Goal: Information Seeking & Learning: Learn about a topic

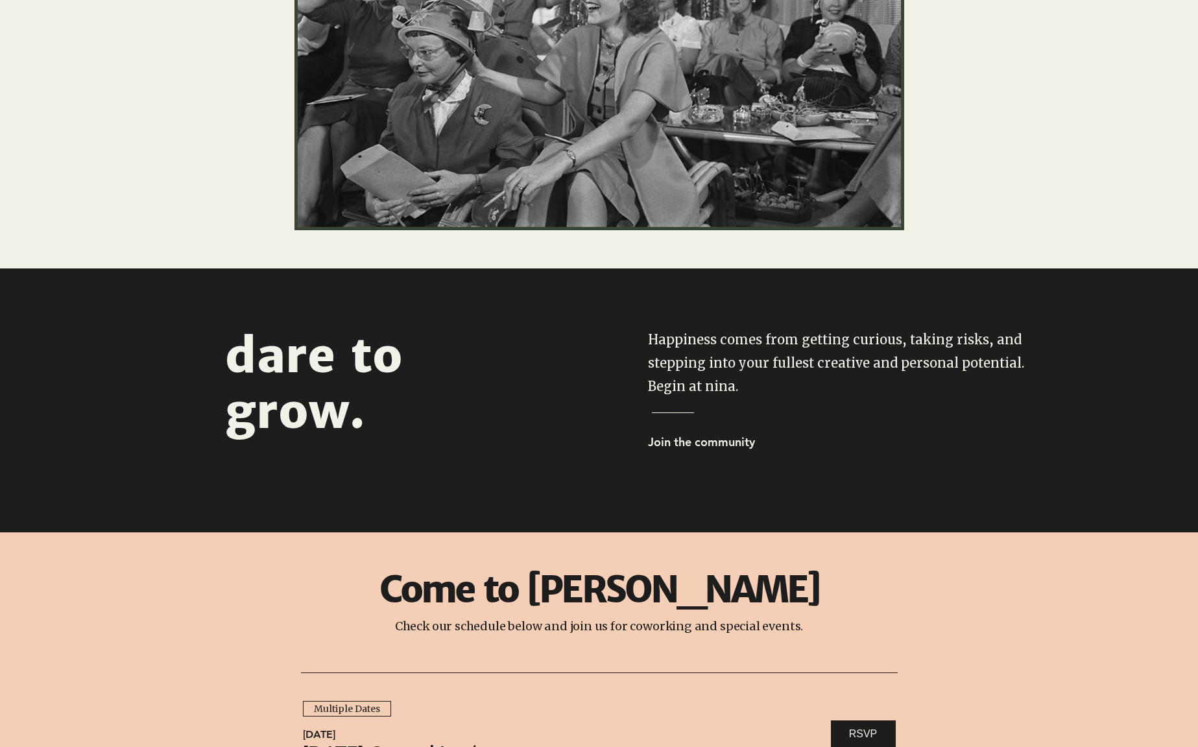
scroll to position [556, 0]
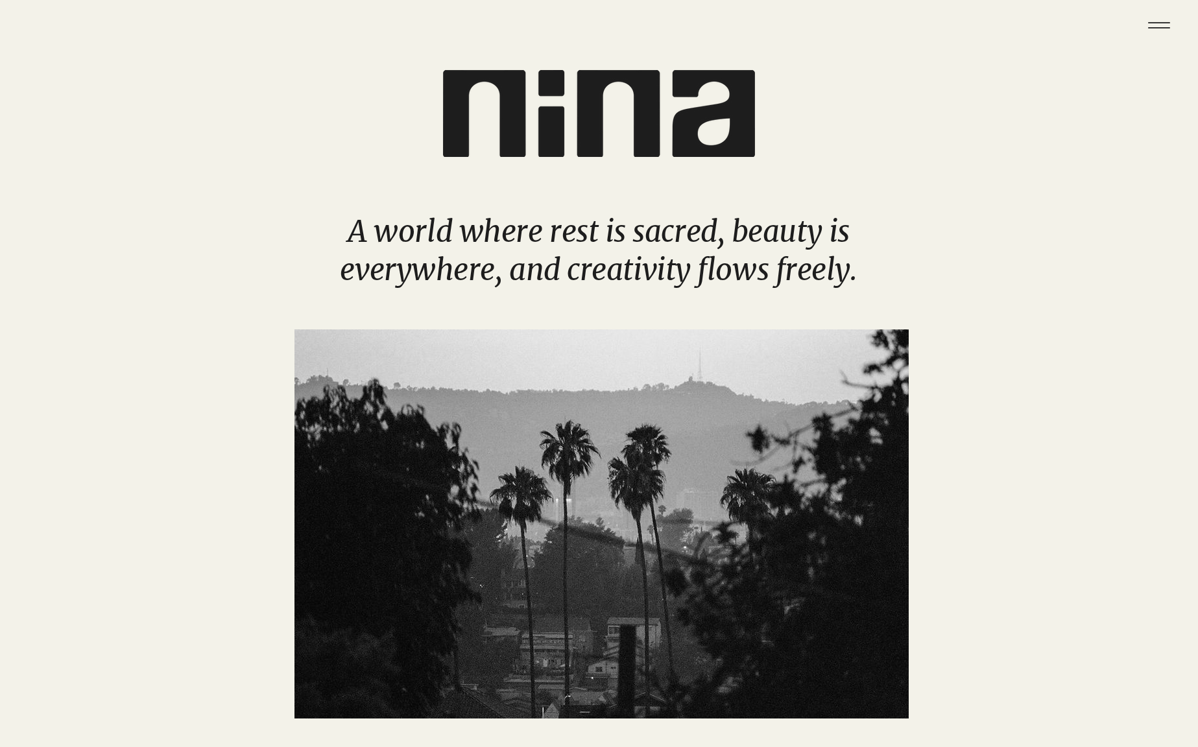
scroll to position [2, 0]
click at [1156, 29] on icon "Menu" at bounding box center [1159, 25] width 45 height 45
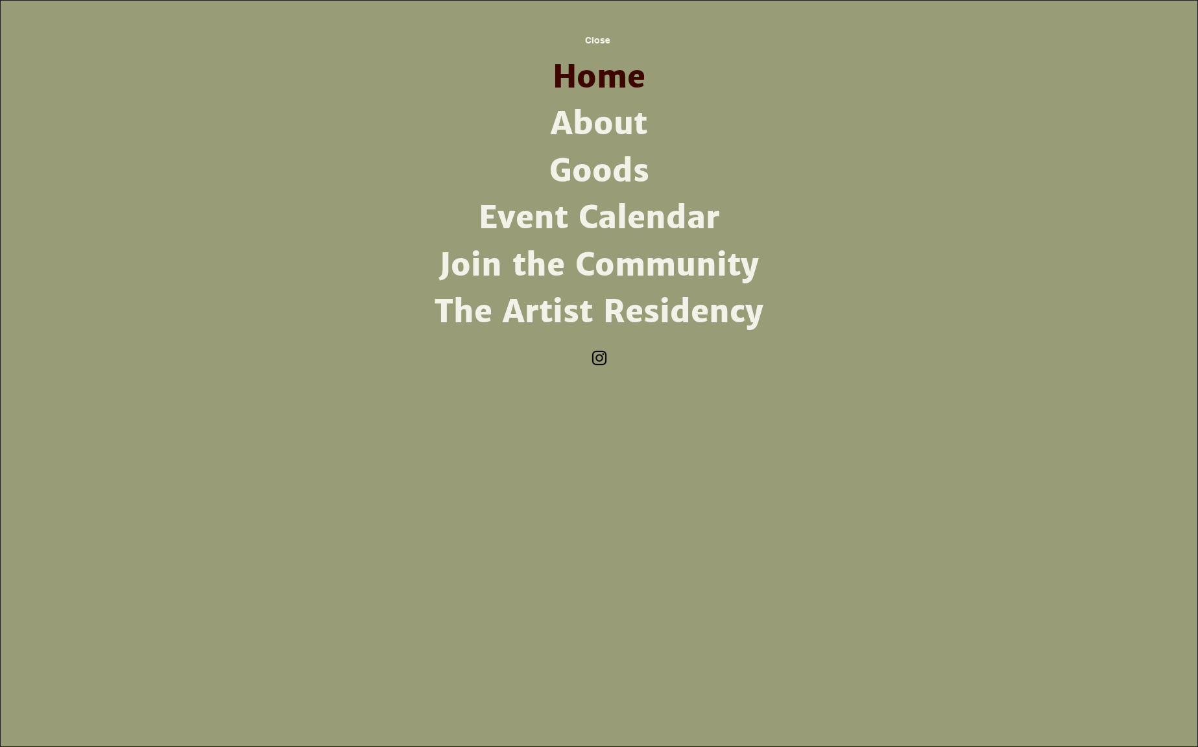
click at [677, 307] on link "The Artist Residency" at bounding box center [599, 312] width 339 height 47
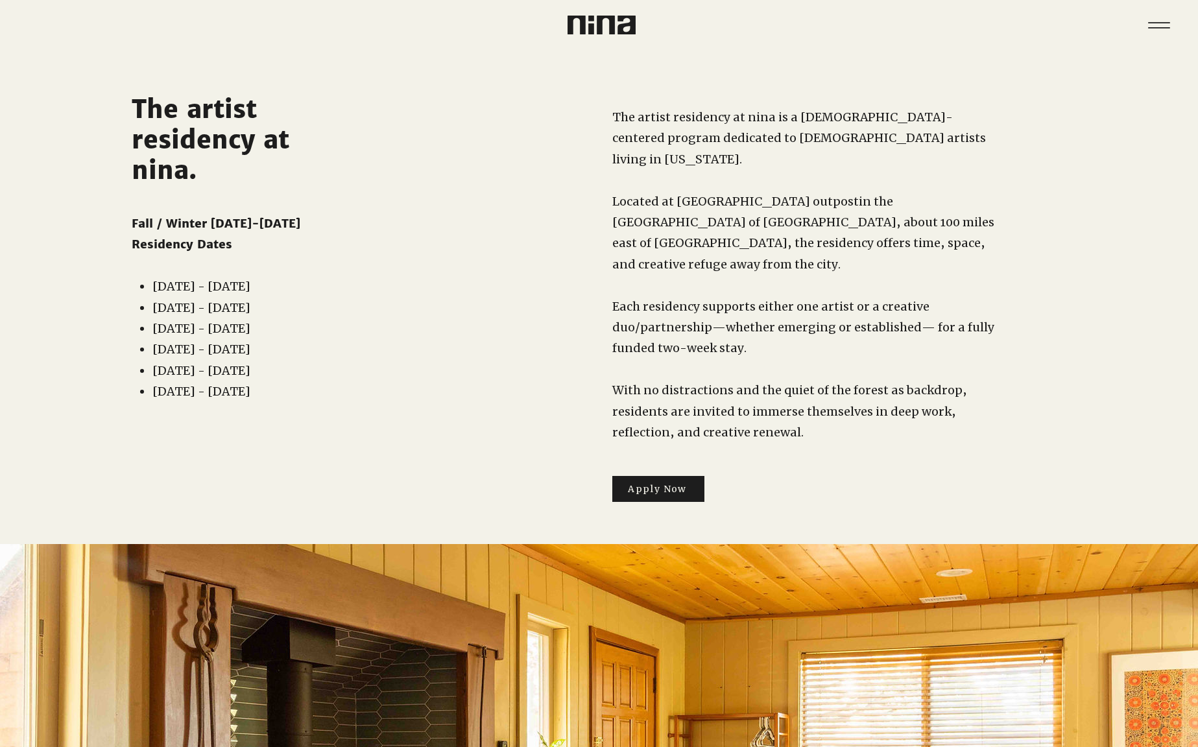
scroll to position [1, 0]
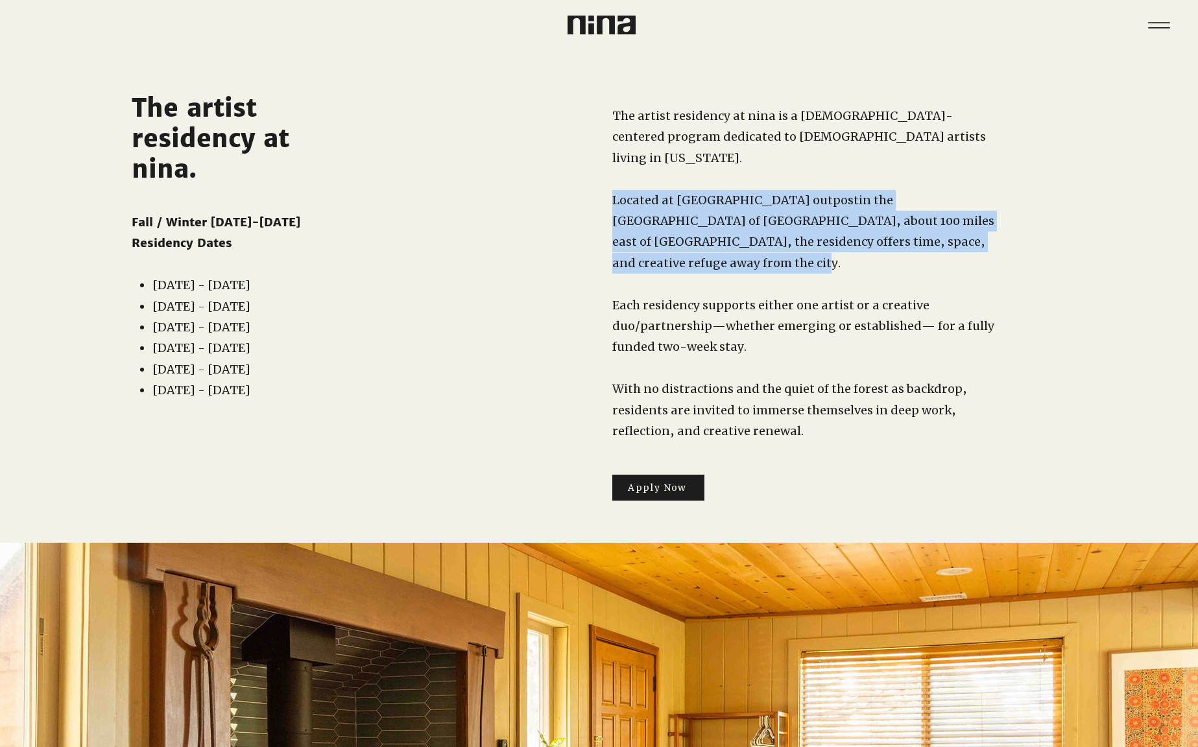
drag, startPoint x: 645, startPoint y: 240, endPoint x: 614, endPoint y: 181, distance: 66.8
click at [614, 190] on p "Located at nina's Idyllwild outpost in the San Jacinto Mountains of Riverside C…" at bounding box center [805, 232] width 385 height 84
copy p "Located at nina's Idyllwild outpost in the San Jacinto Mountains of Riverside C…"
click at [588, 23] on img at bounding box center [602, 25] width 68 height 19
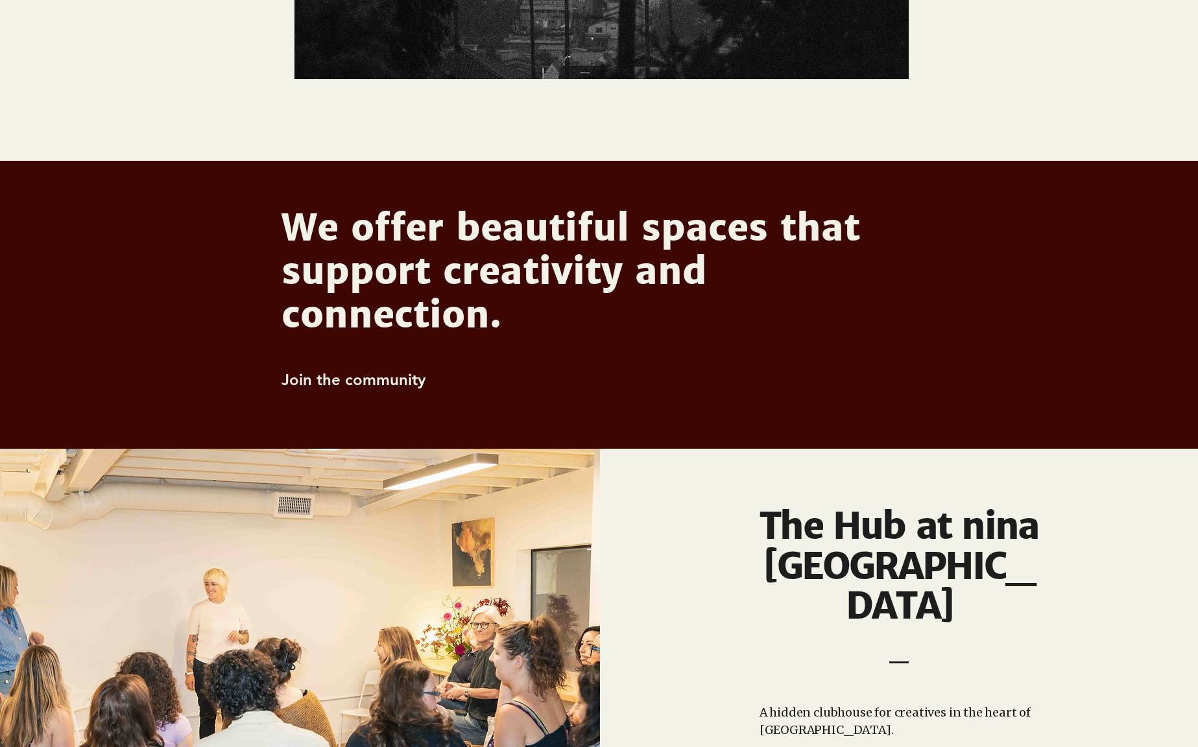
scroll to position [640, 0]
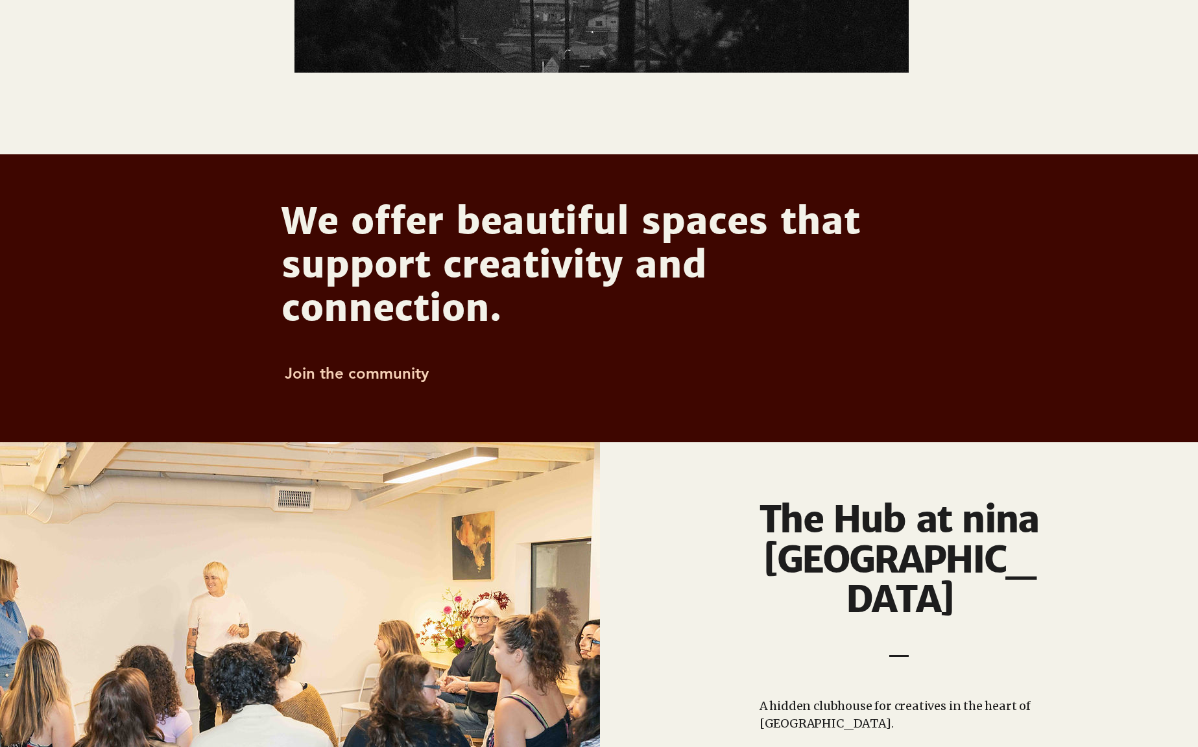
click at [350, 380] on span "Join the community" at bounding box center [357, 373] width 144 height 19
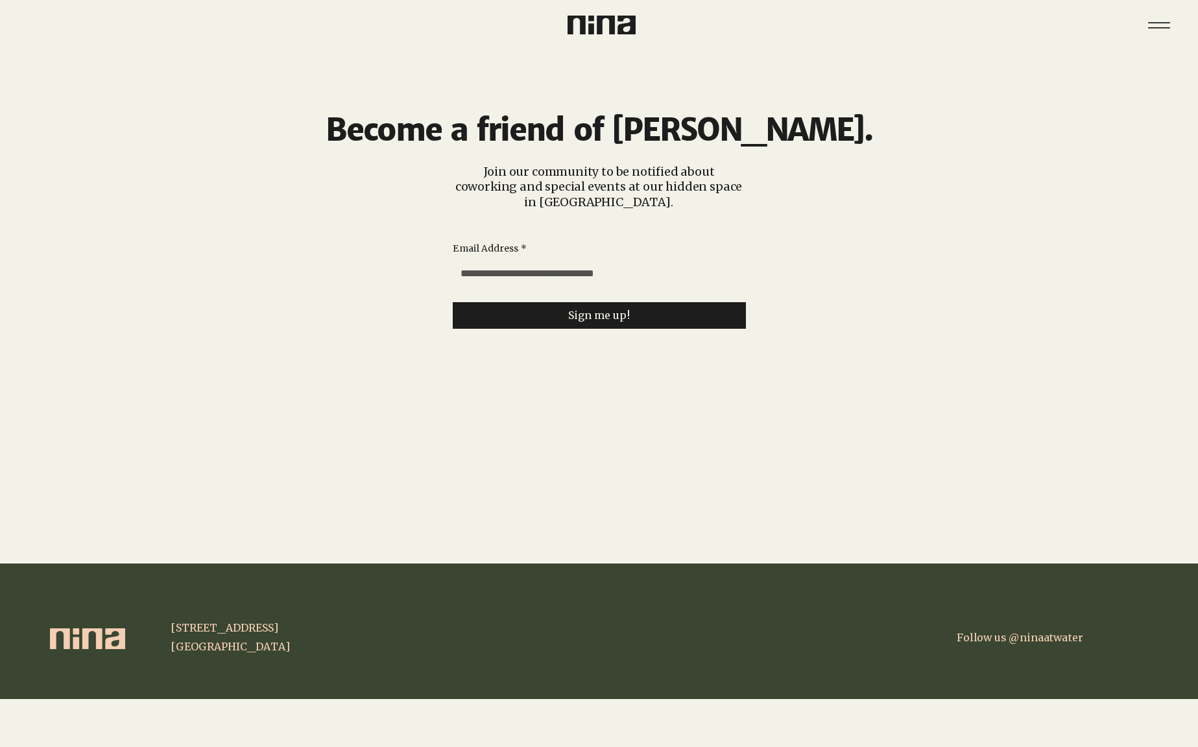
click at [609, 27] on img at bounding box center [602, 25] width 68 height 19
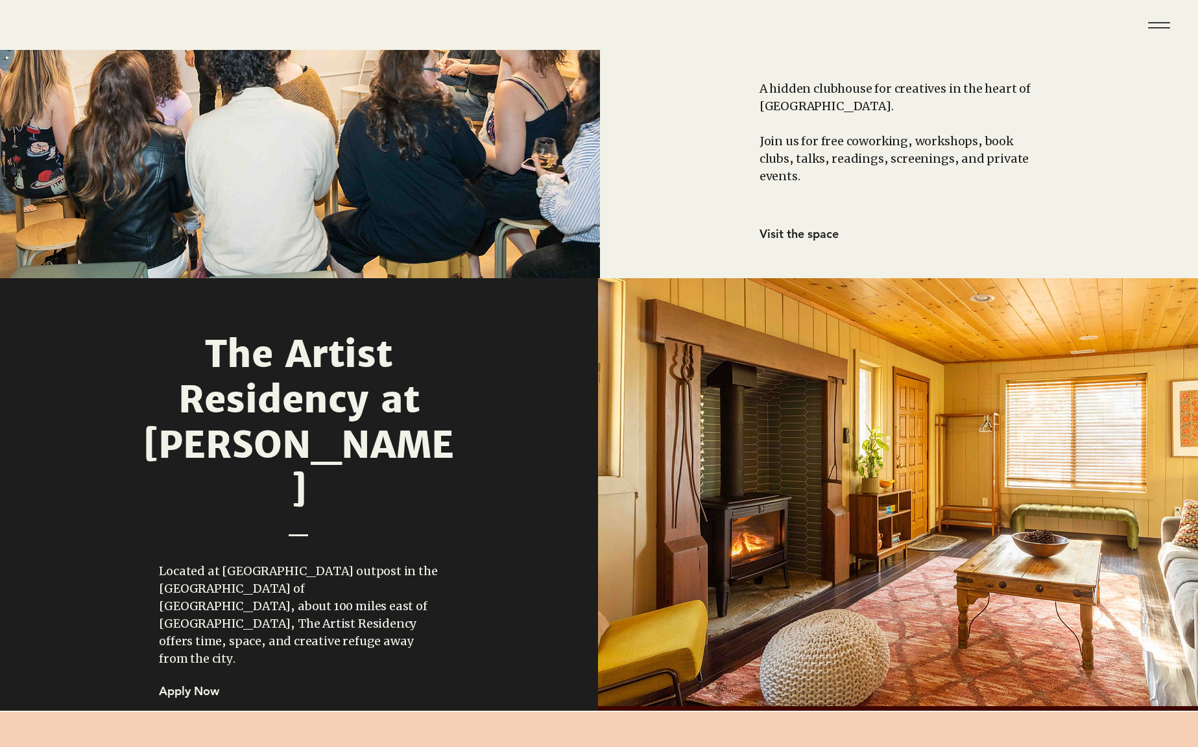
scroll to position [986, 0]
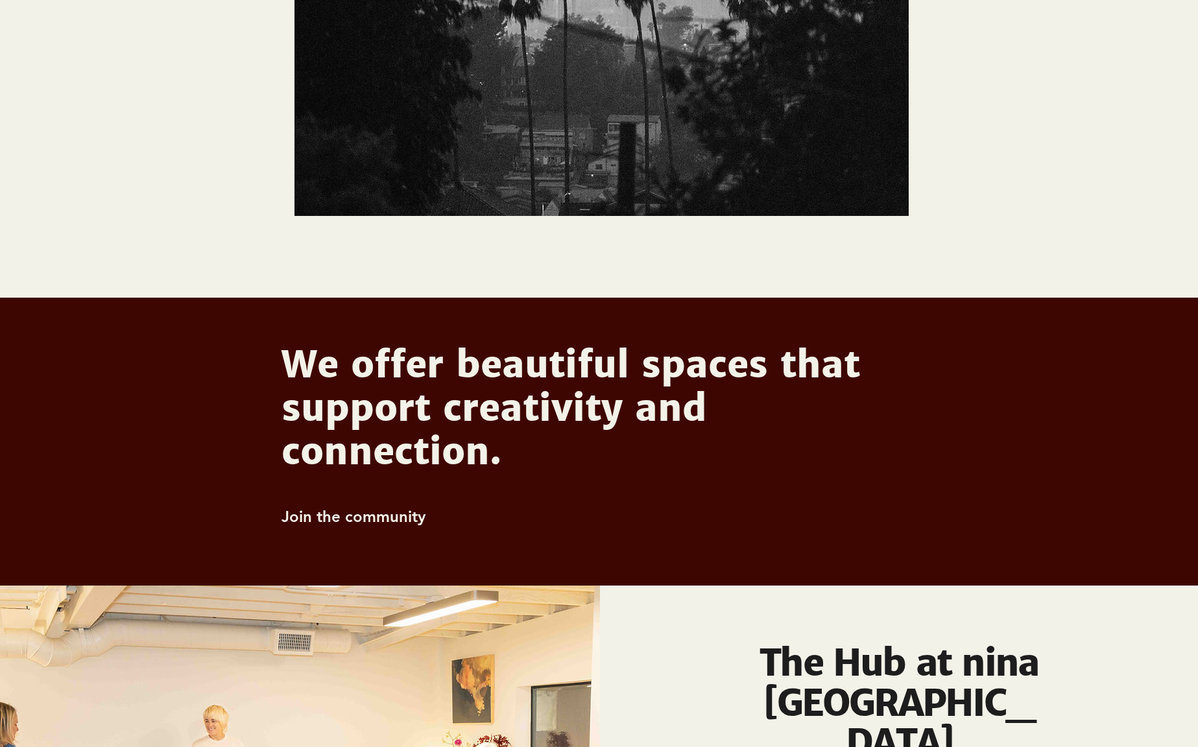
scroll to position [509, 0]
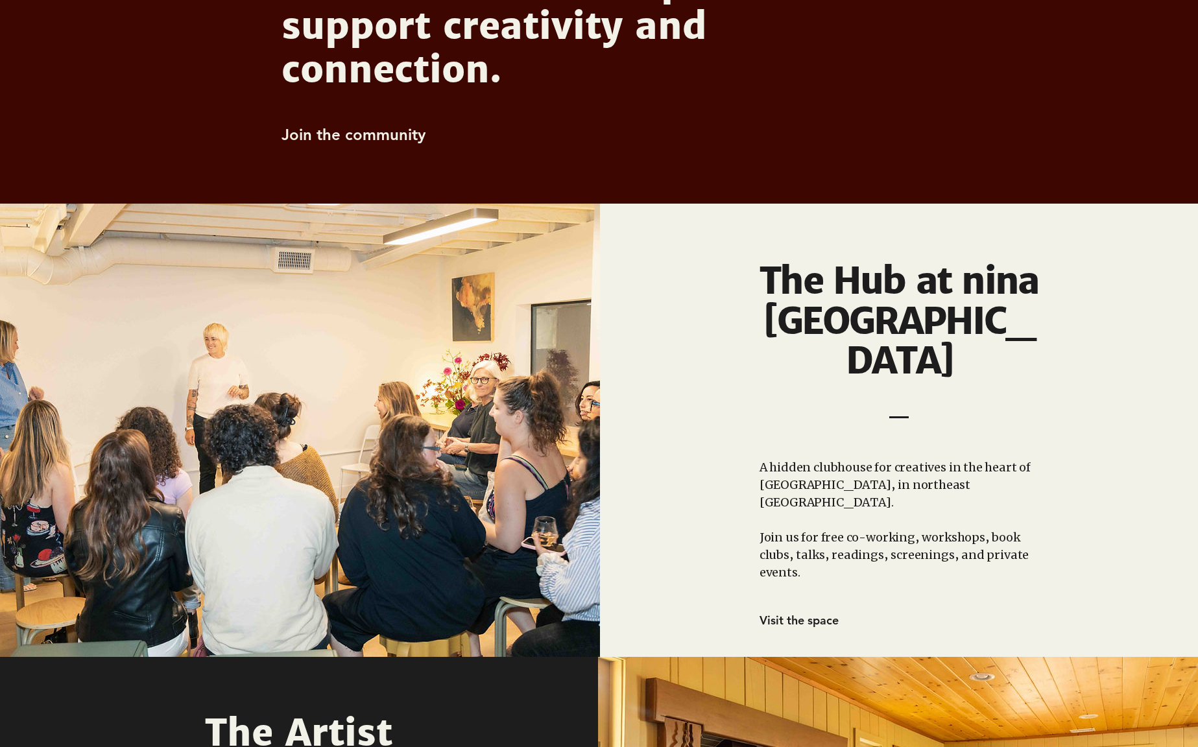
scroll to position [886, 0]
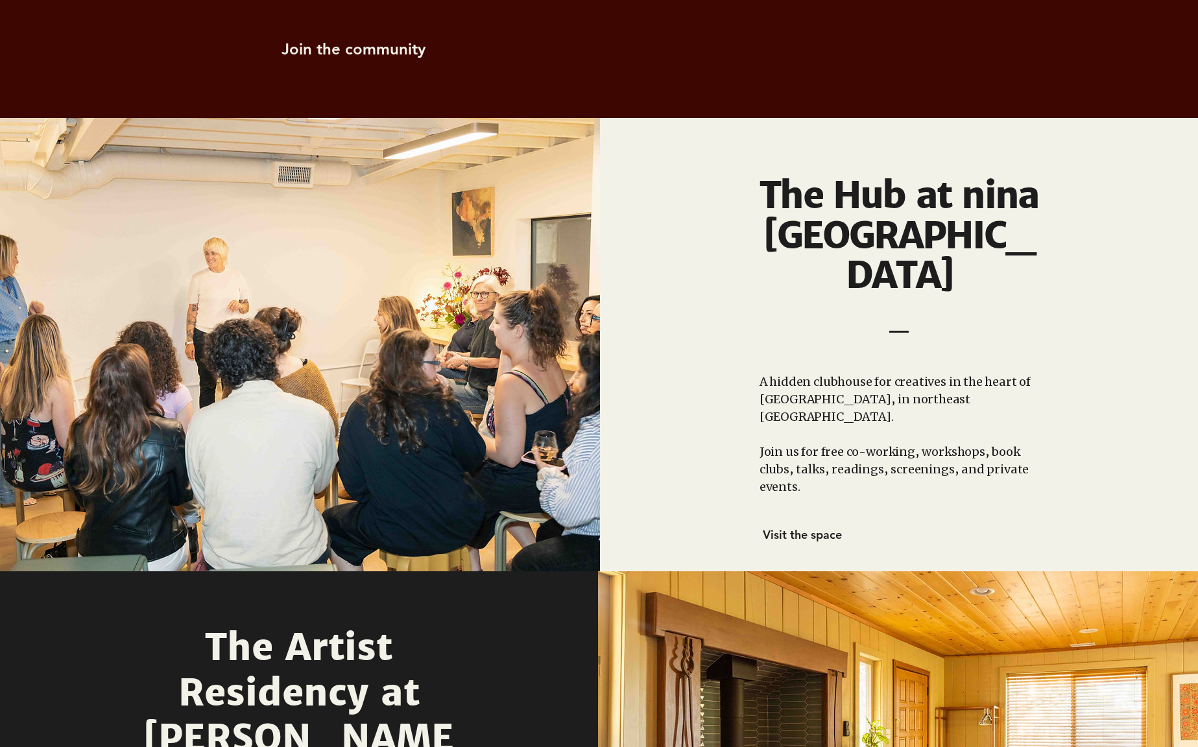
scroll to position [973, 0]
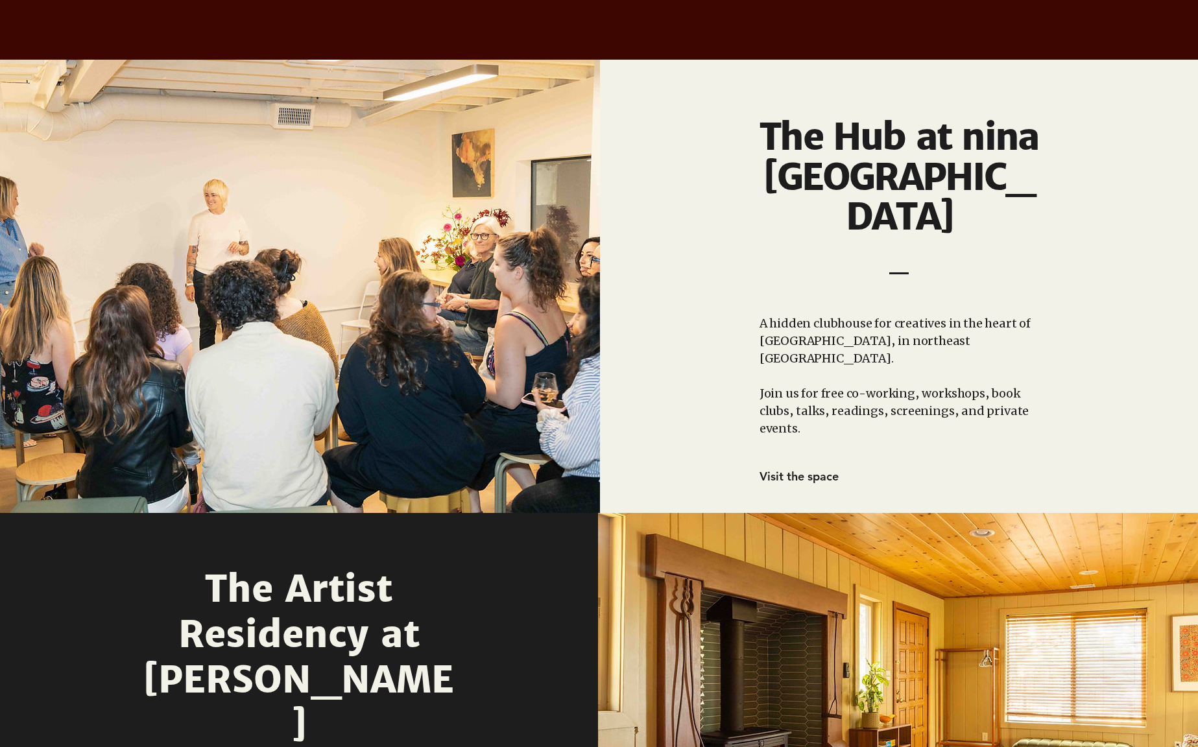
scroll to position [897, 0]
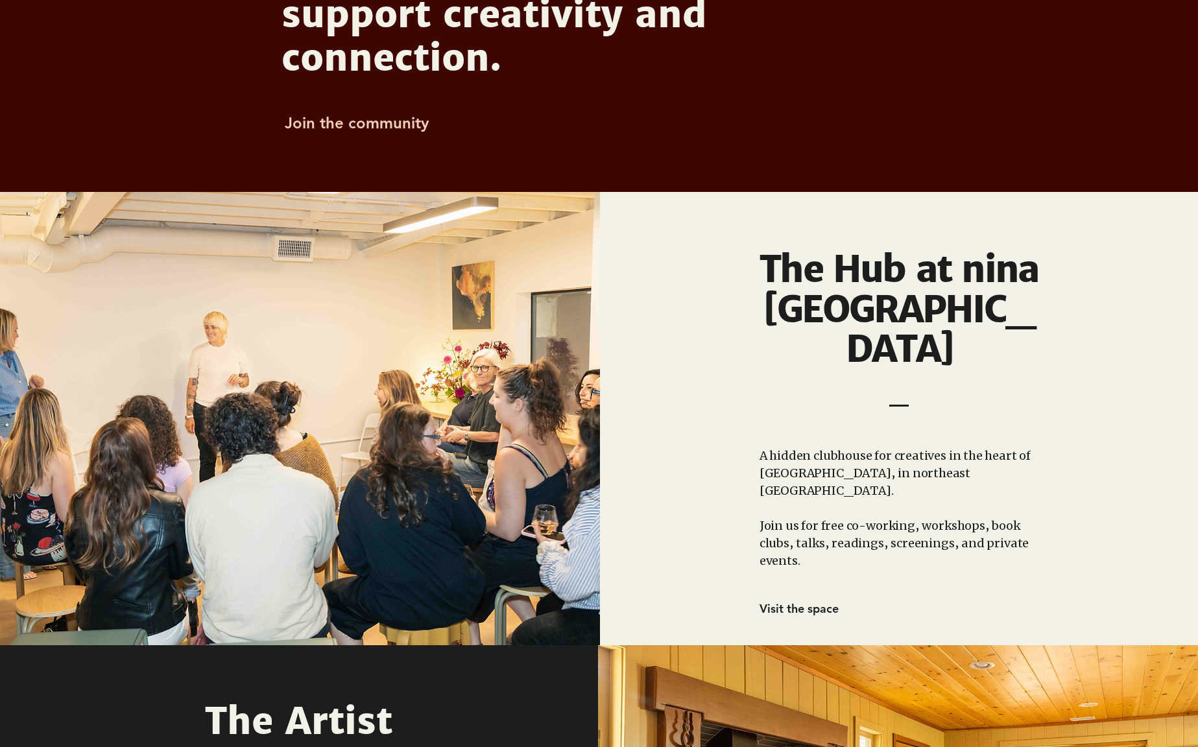
click at [350, 122] on span "Join the community" at bounding box center [357, 123] width 144 height 19
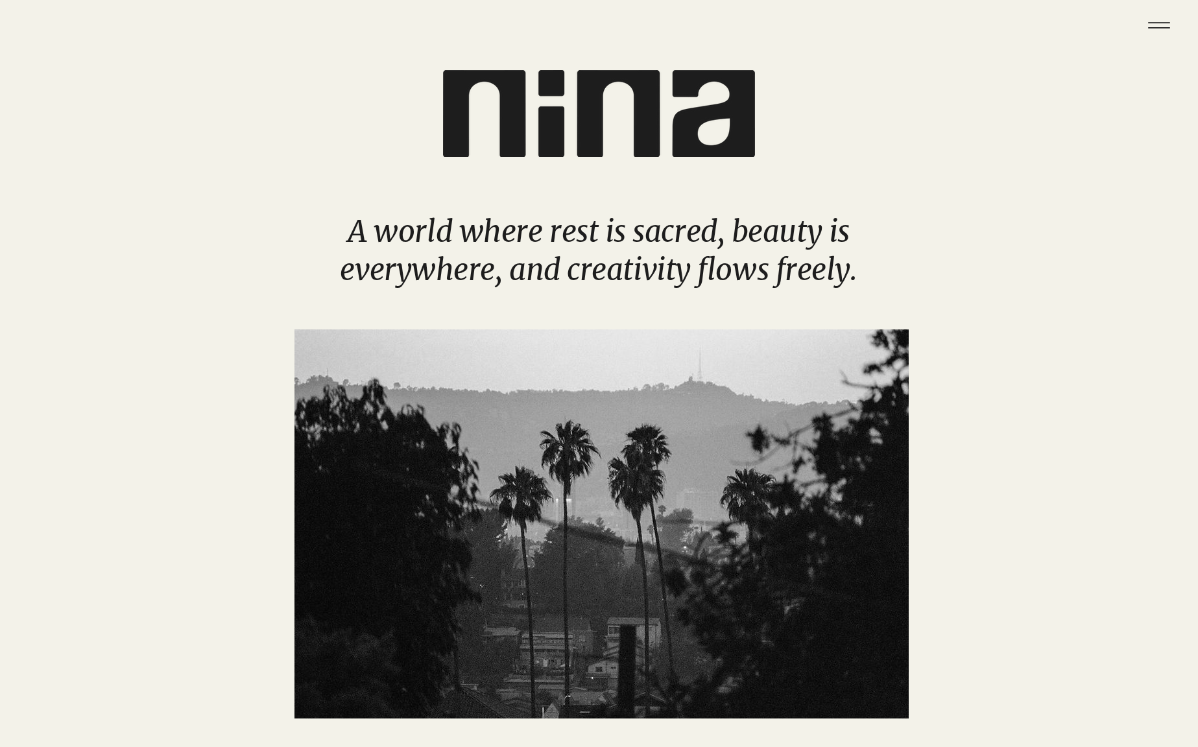
scroll to position [897, 0]
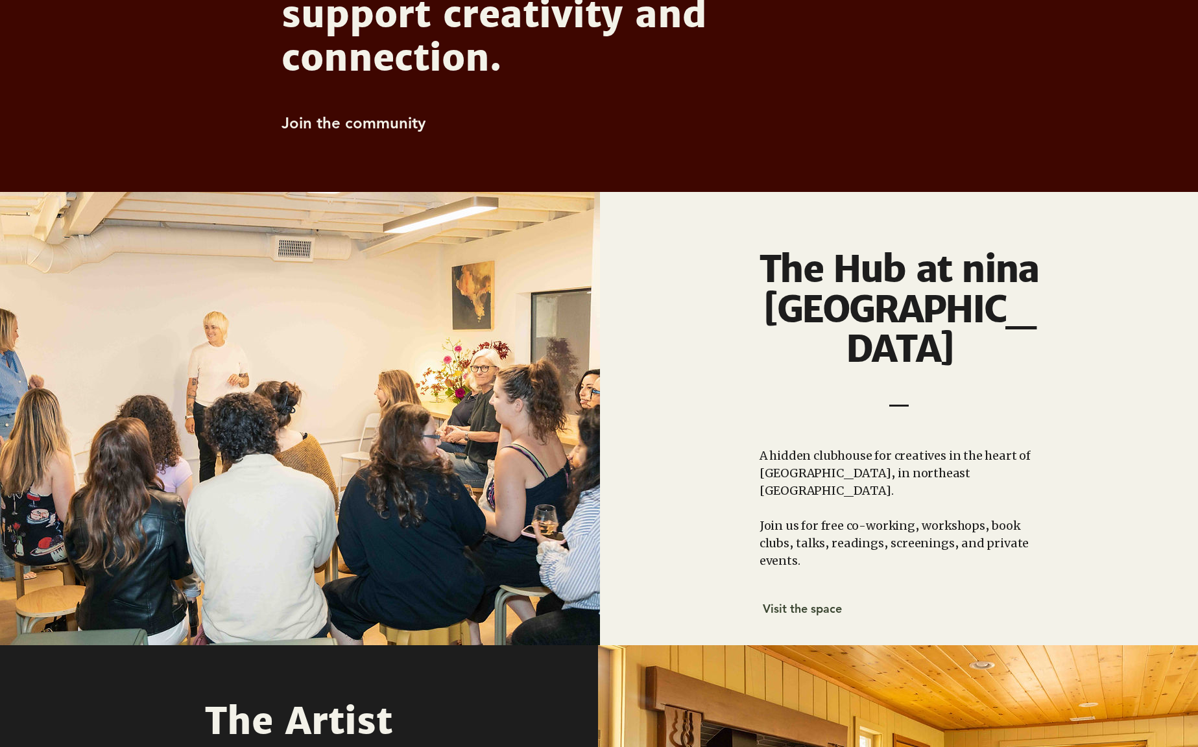
click at [770, 601] on span "Visit the space" at bounding box center [802, 608] width 79 height 15
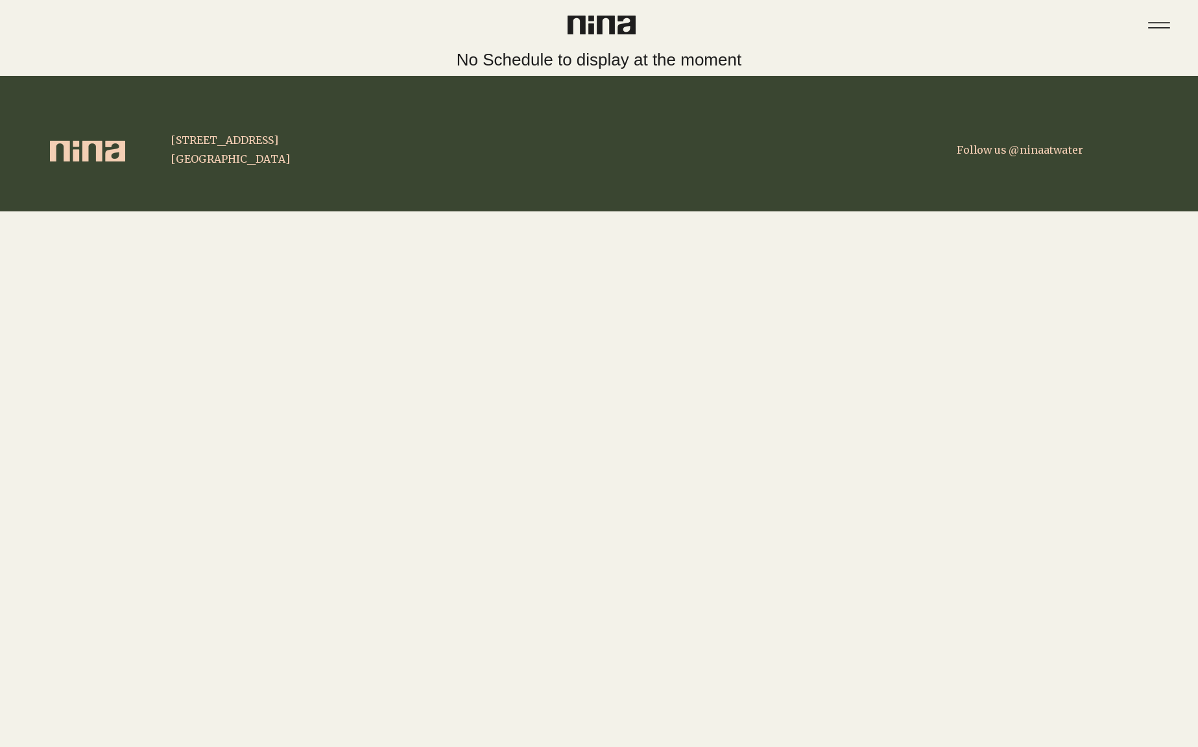
click at [609, 8] on div at bounding box center [745, 17] width 290 height 34
click at [605, 21] on img at bounding box center [602, 25] width 68 height 19
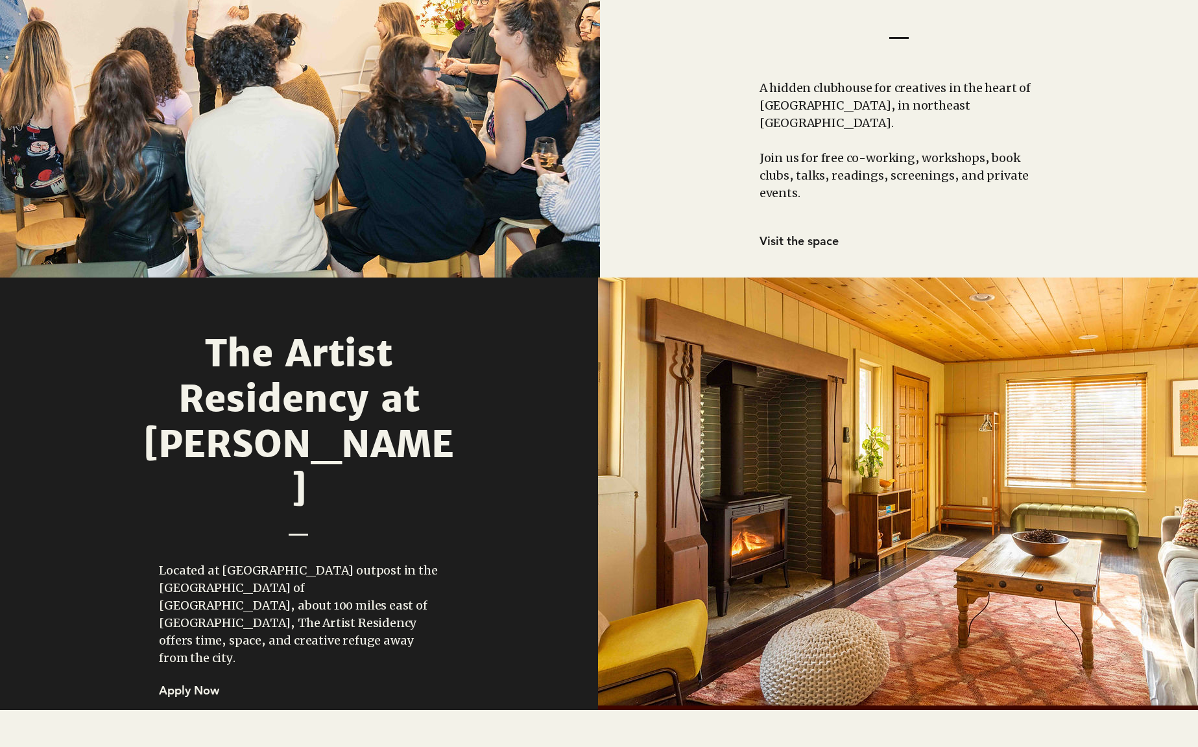
scroll to position [1019, 0]
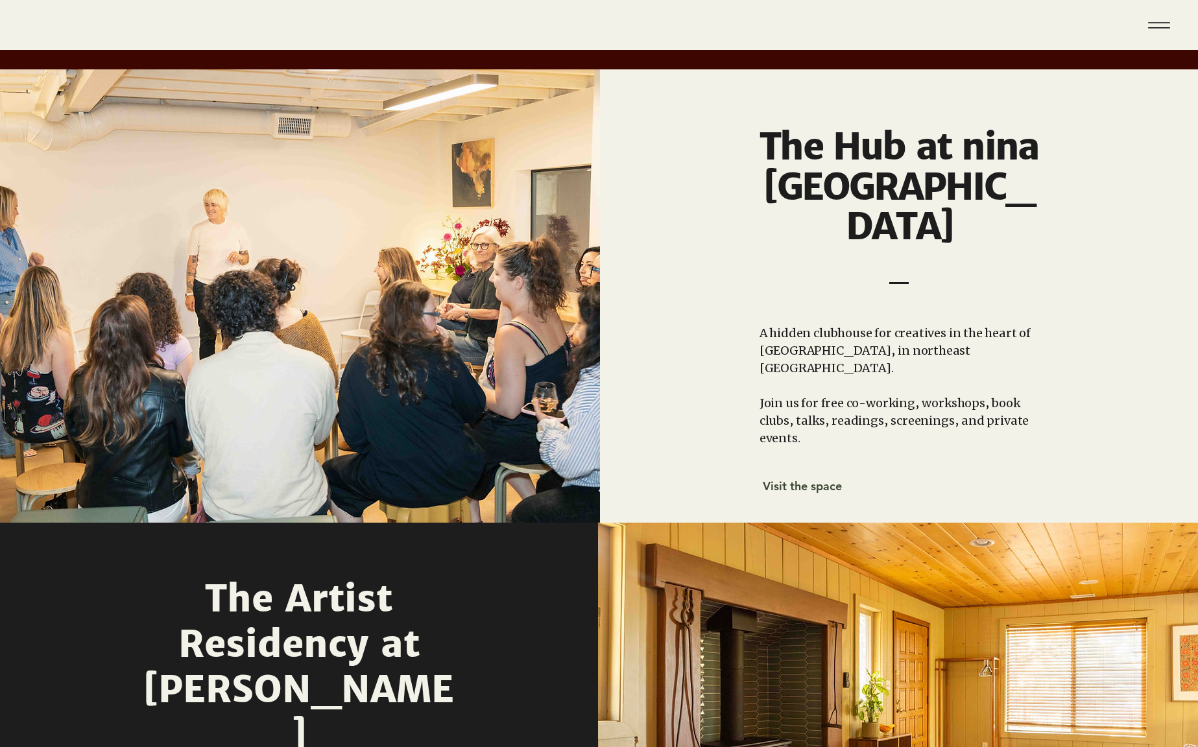
click at [784, 479] on span "Visit the space" at bounding box center [802, 486] width 79 height 15
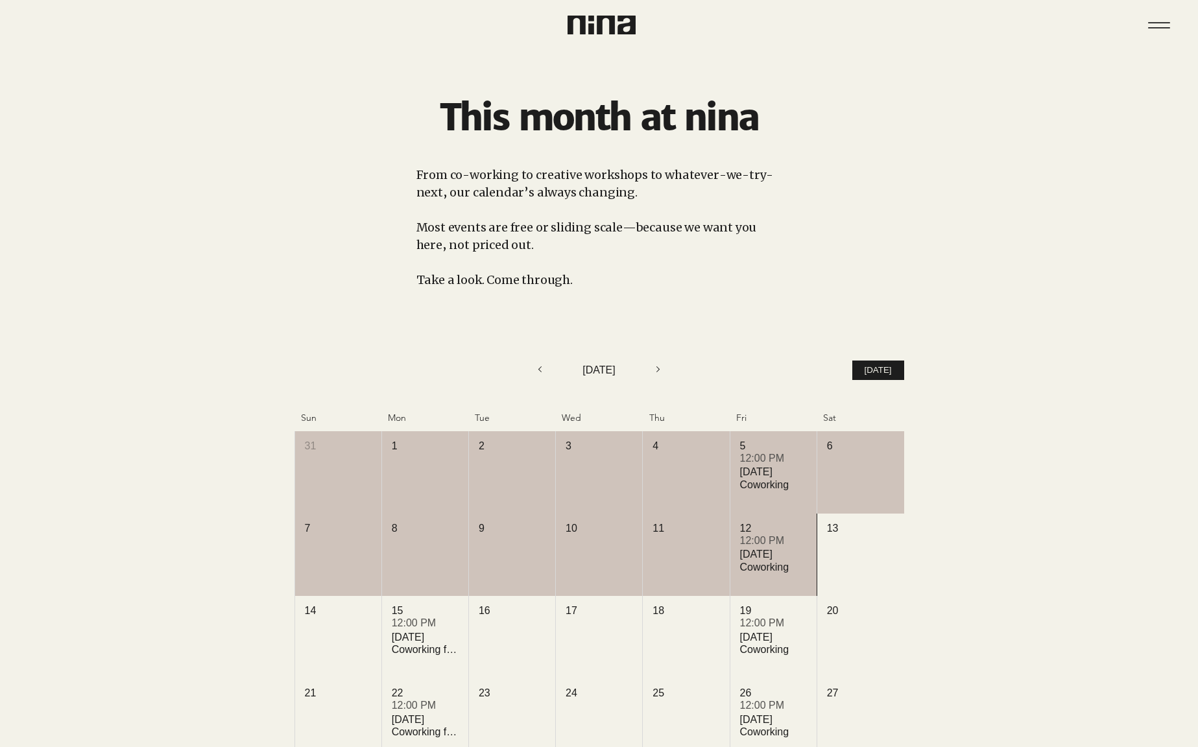
click at [574, 16] on img at bounding box center [602, 25] width 68 height 19
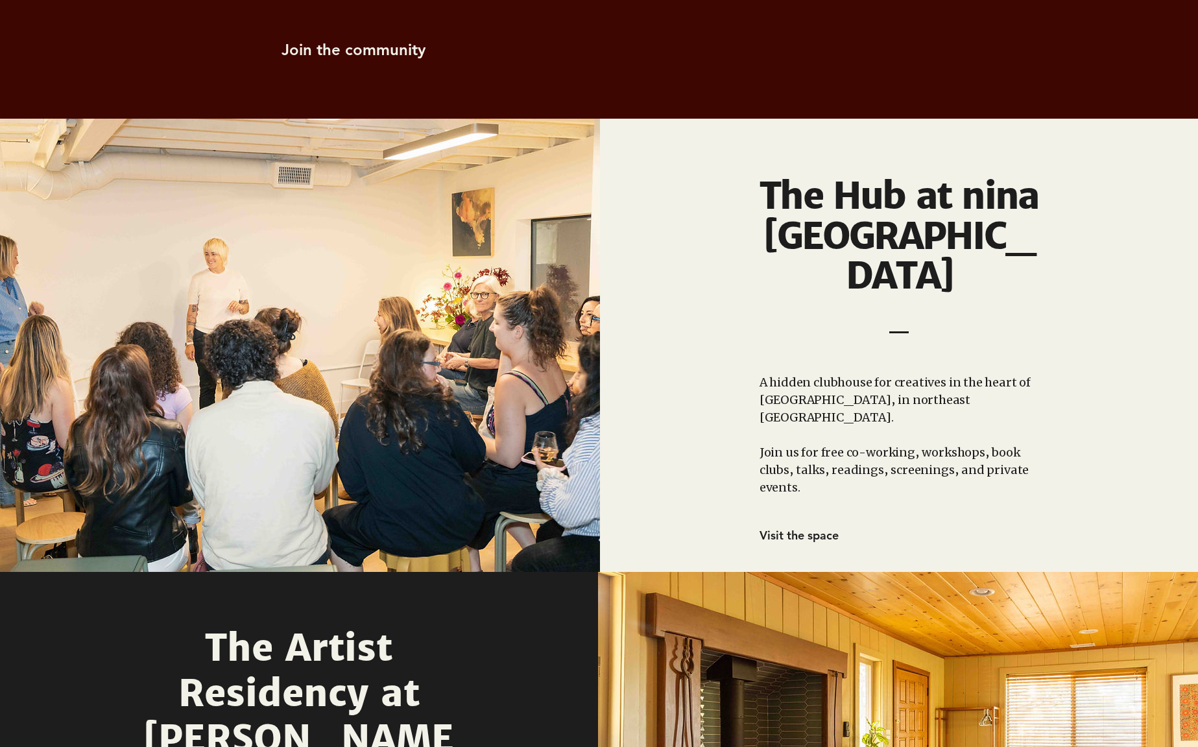
scroll to position [982, 0]
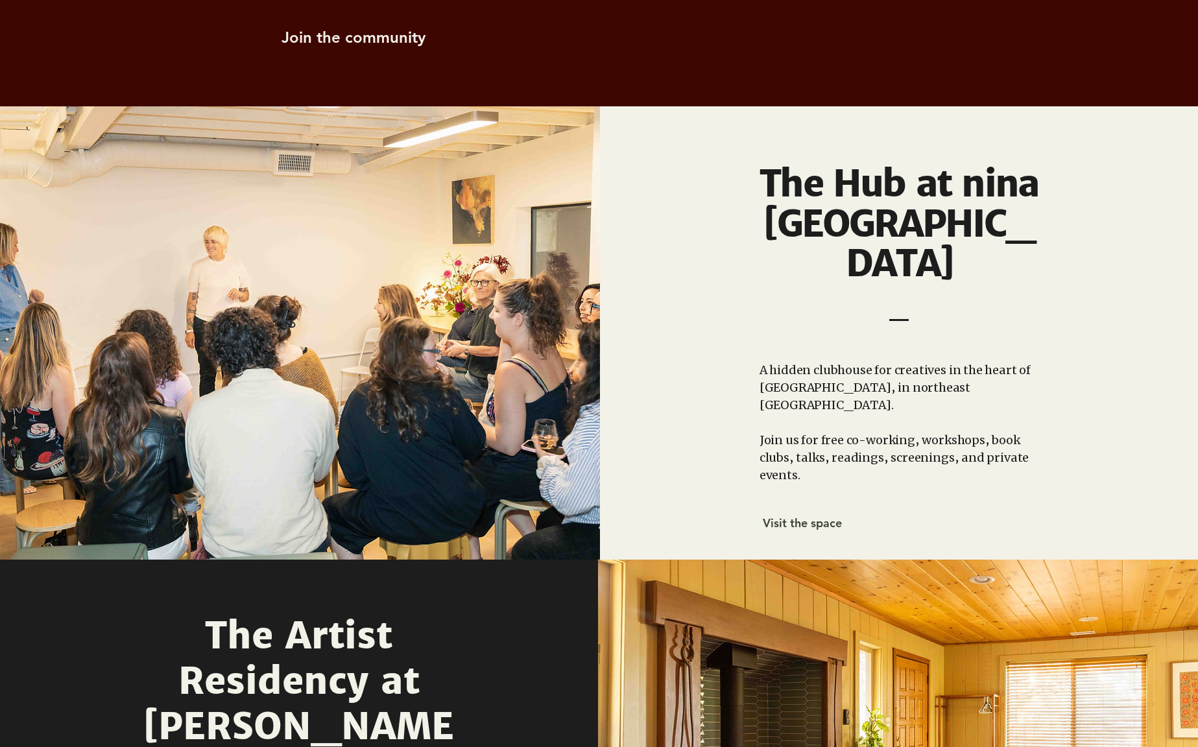
click at [801, 516] on span "Visit the space" at bounding box center [802, 523] width 79 height 15
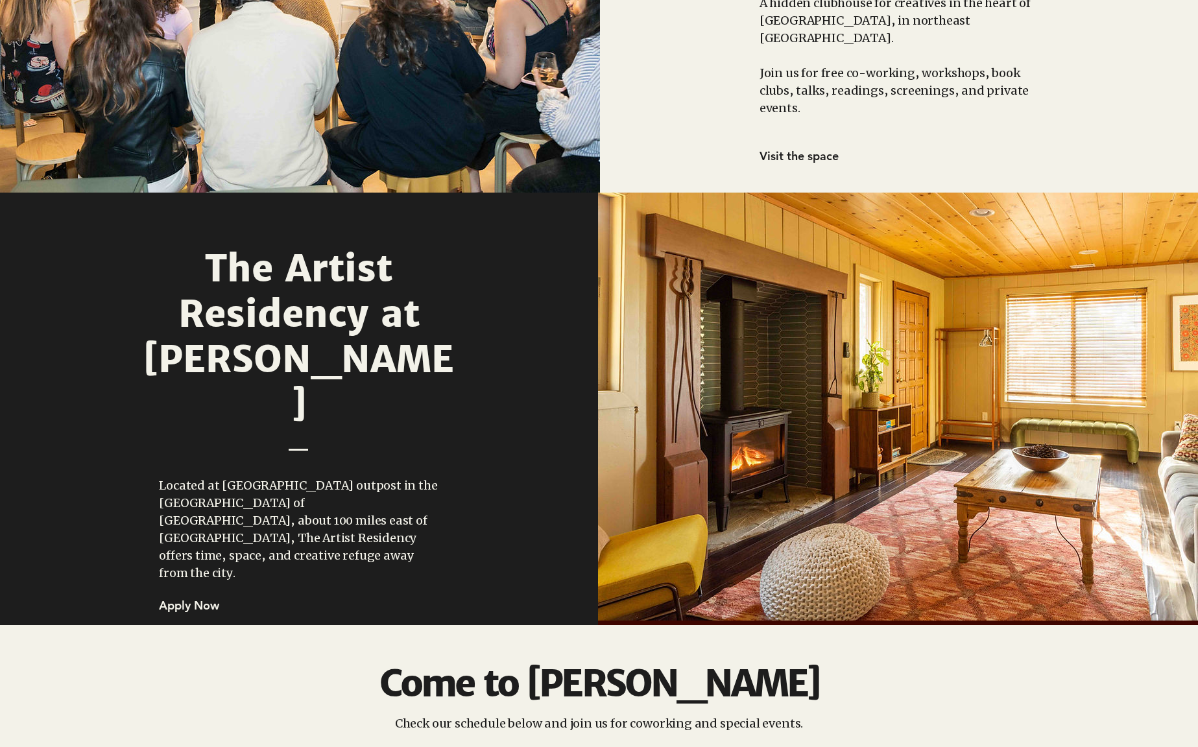
scroll to position [1536, 0]
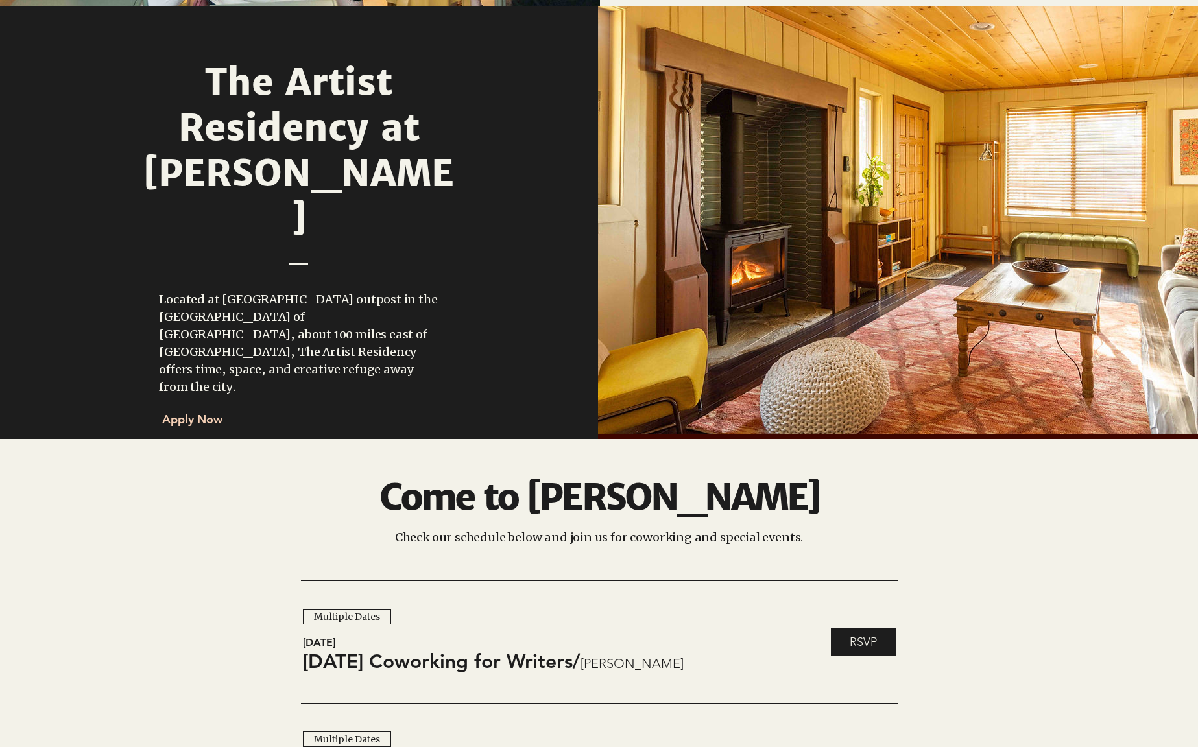
click at [186, 409] on span "Apply Now" at bounding box center [218, 419] width 112 height 21
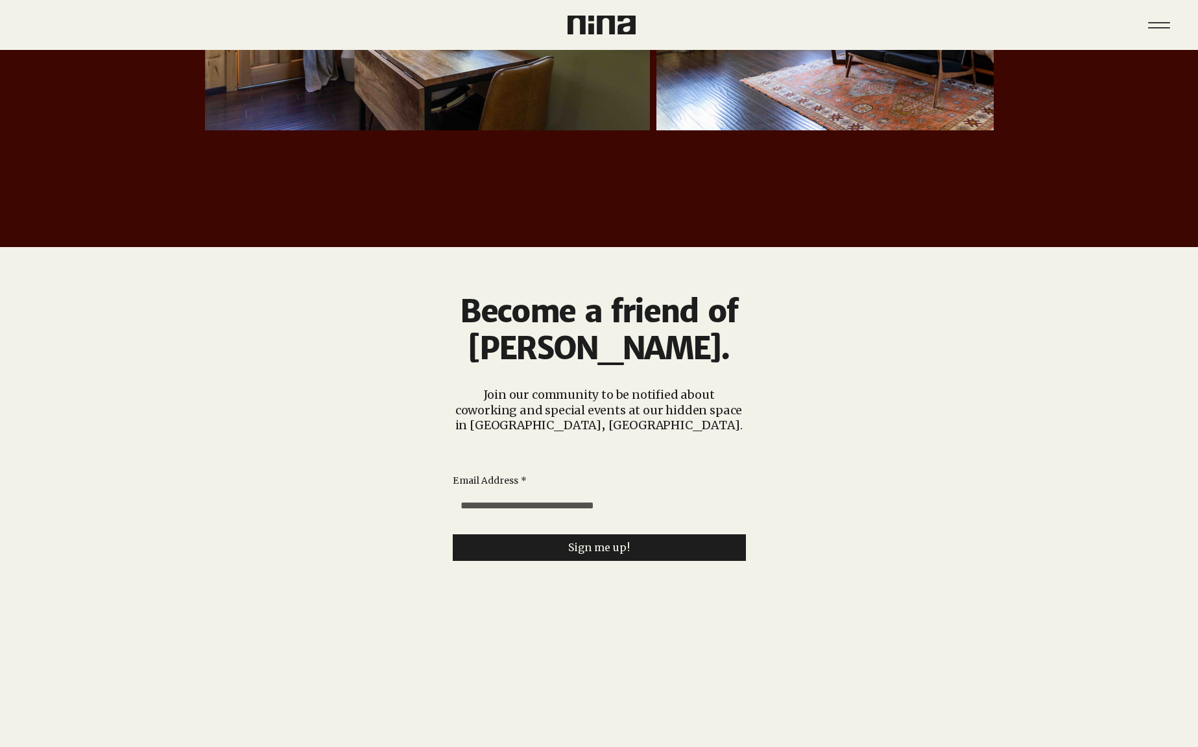
scroll to position [3121, 0]
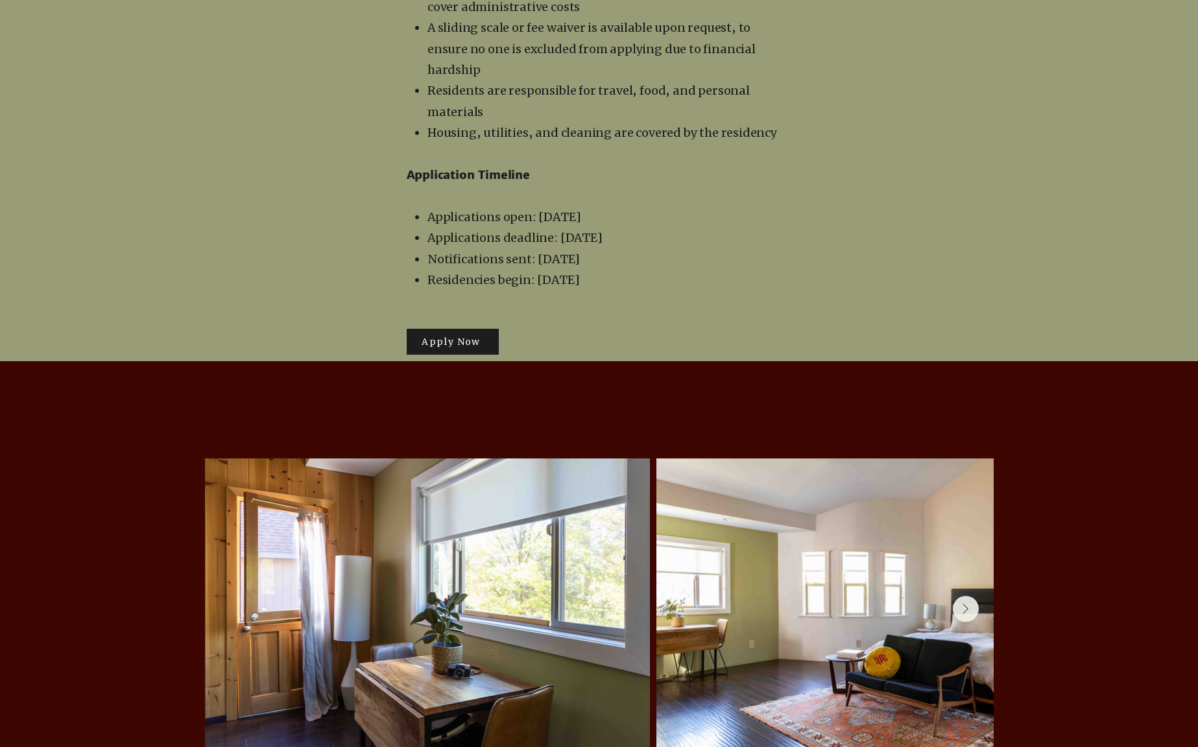
scroll to position [2538, 0]
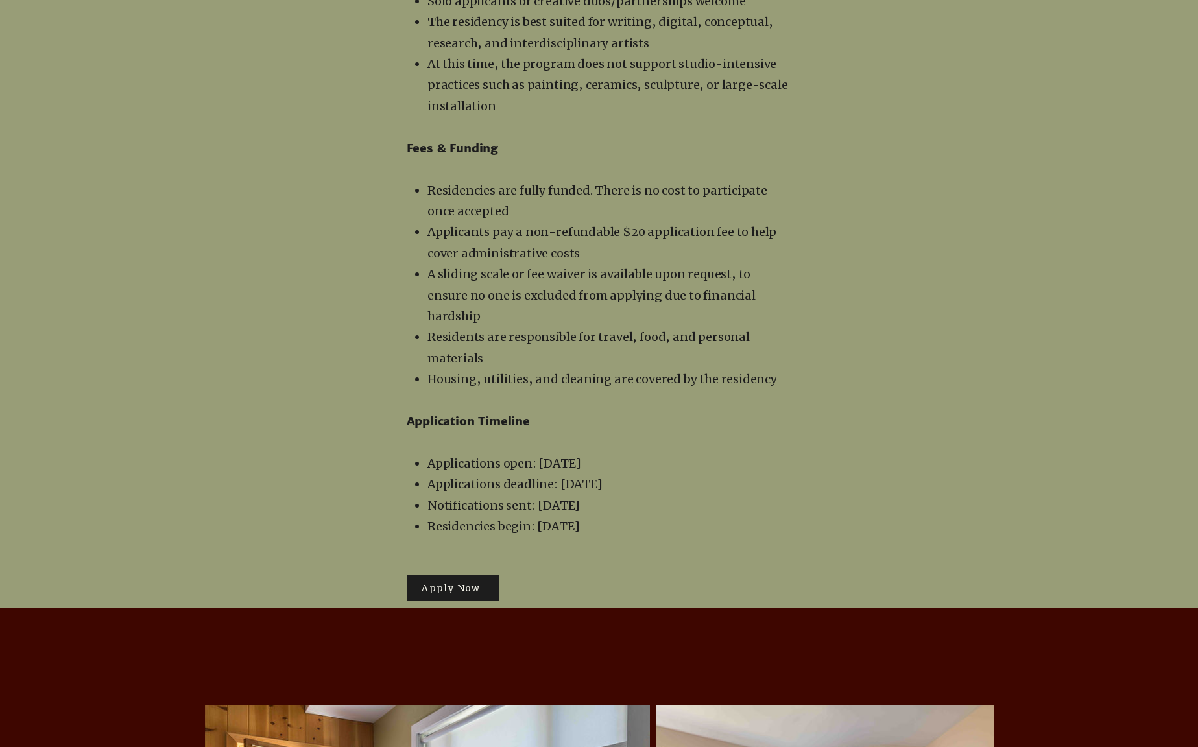
scroll to position [2214, 0]
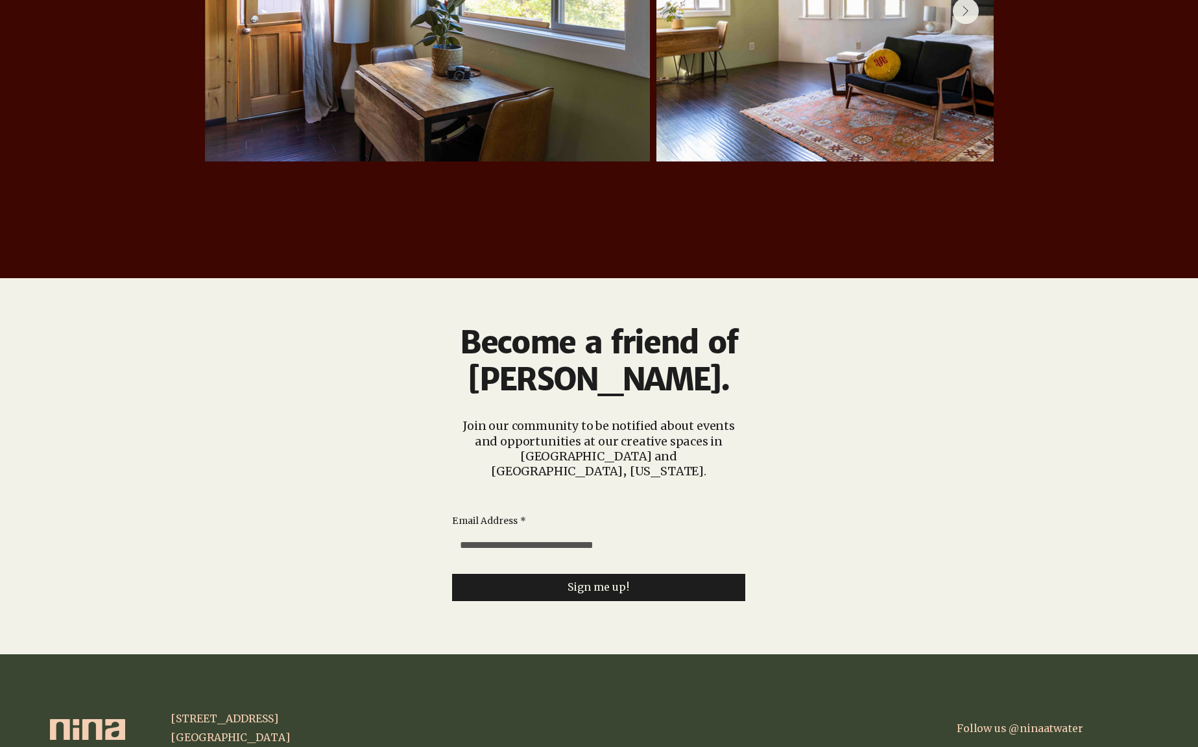
scroll to position [3004, 0]
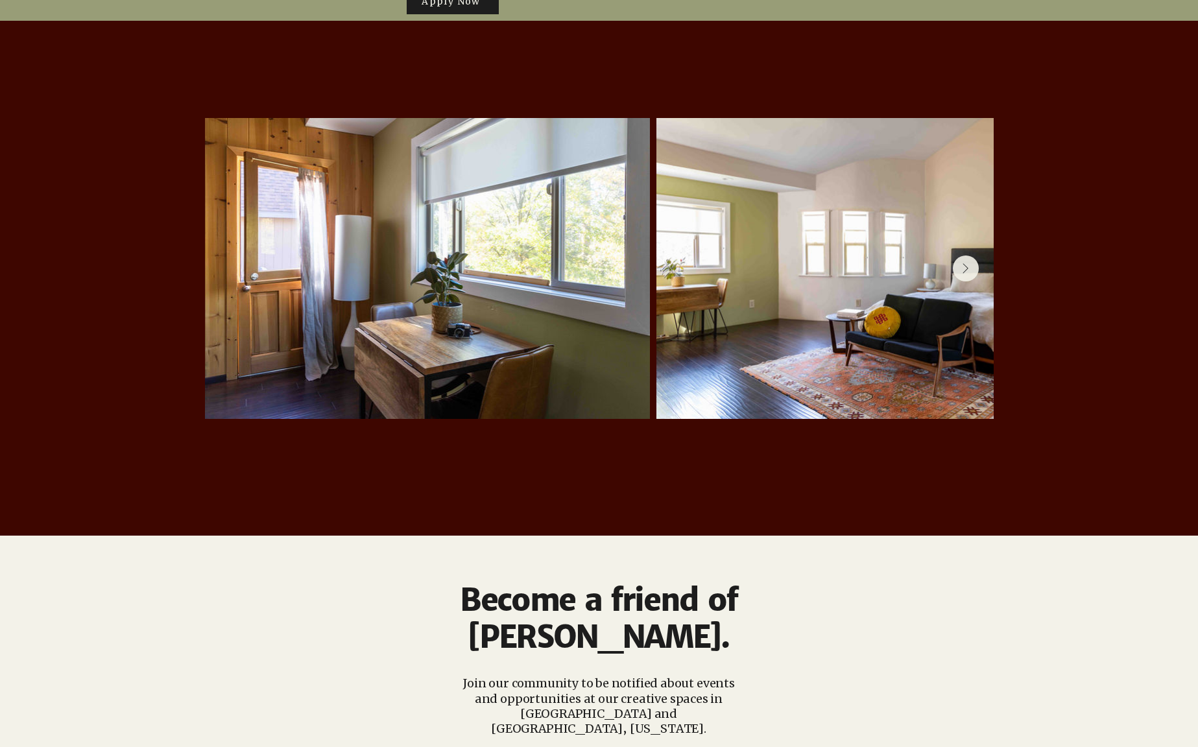
scroll to position [3030, 0]
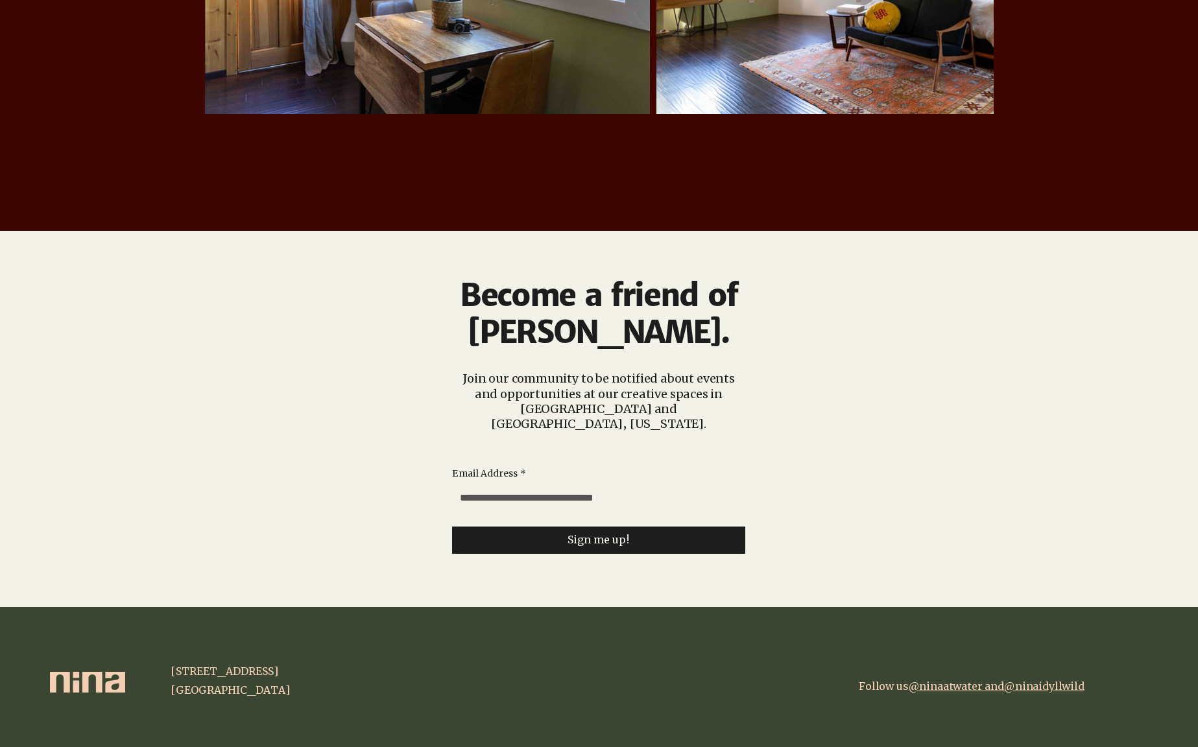
click at [1035, 680] on span "@ninaidyllwild" at bounding box center [1044, 686] width 80 height 13
click at [947, 680] on span "@ninaatwater and" at bounding box center [956, 686] width 95 height 13
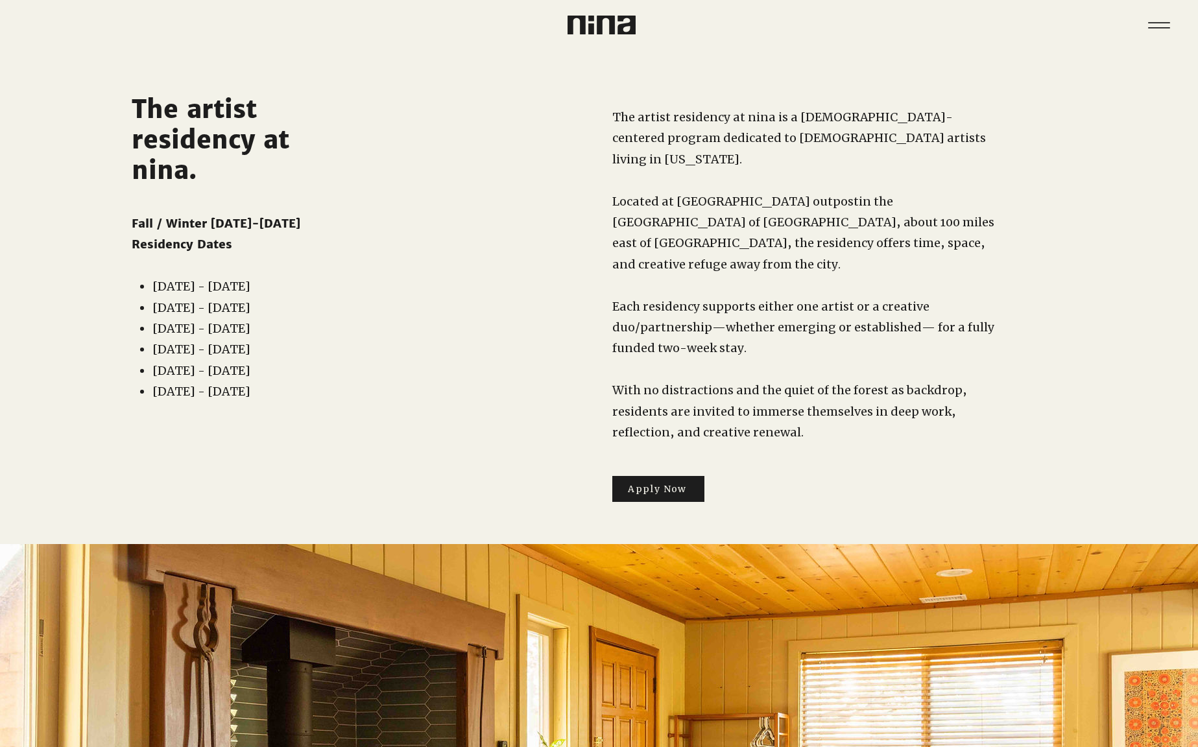
click at [585, 25] on img at bounding box center [602, 25] width 68 height 19
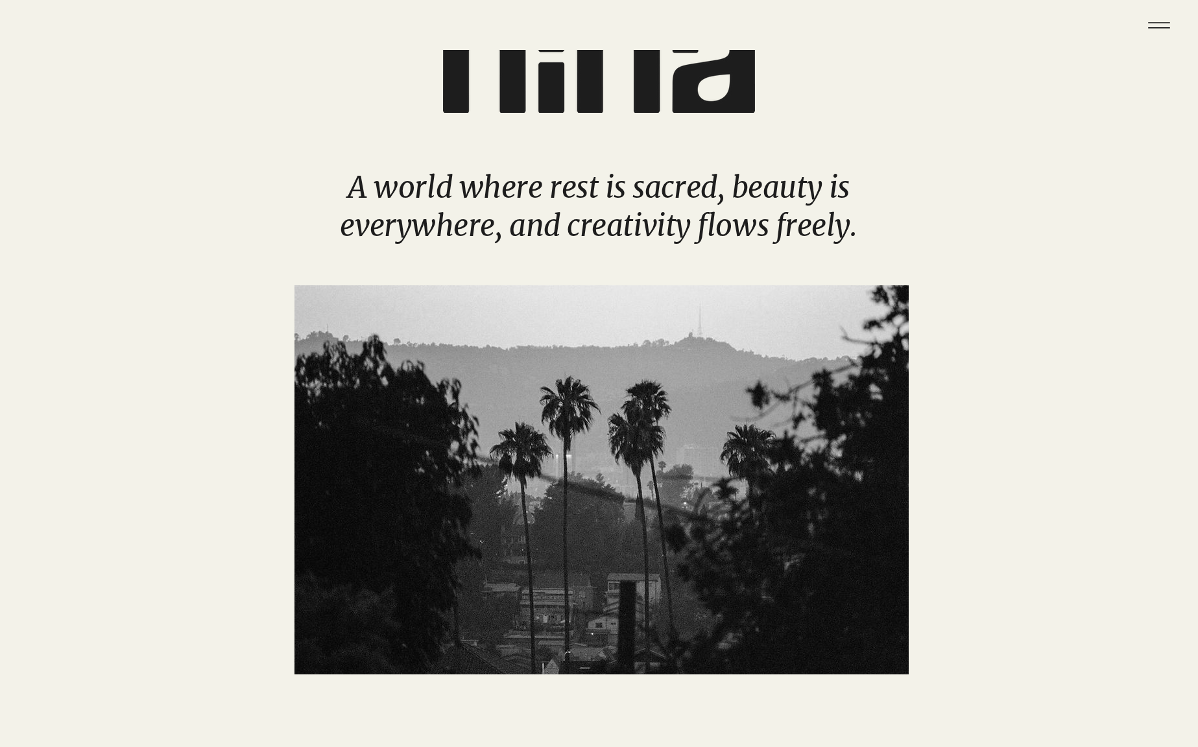
scroll to position [18, 0]
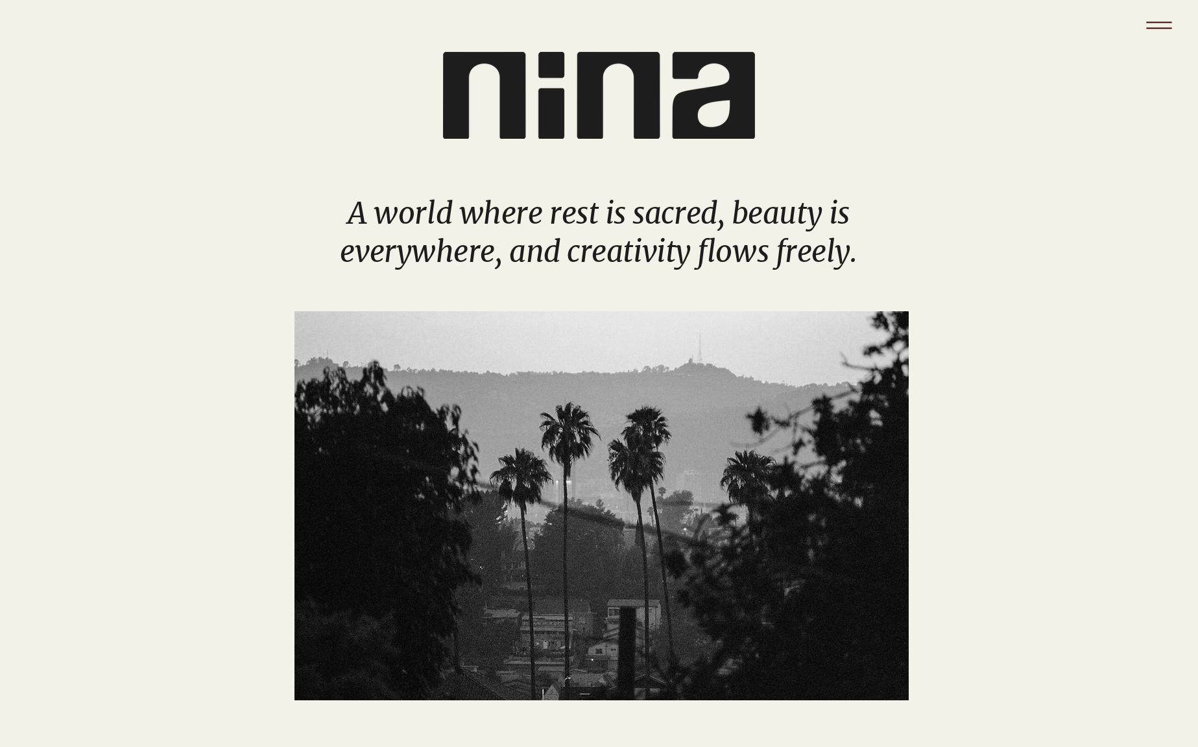
click at [1150, 30] on icon "Menu" at bounding box center [1159, 25] width 45 height 45
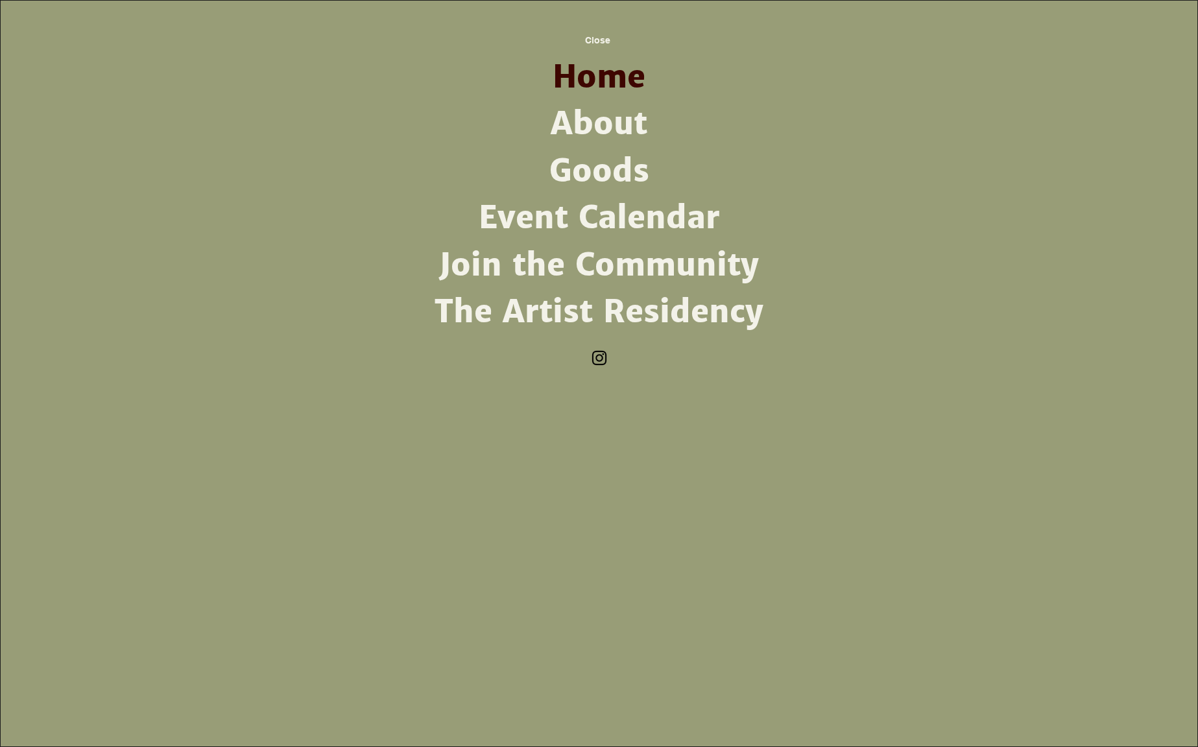
scroll to position [0, 0]
click at [581, 112] on link "About" at bounding box center [599, 124] width 339 height 47
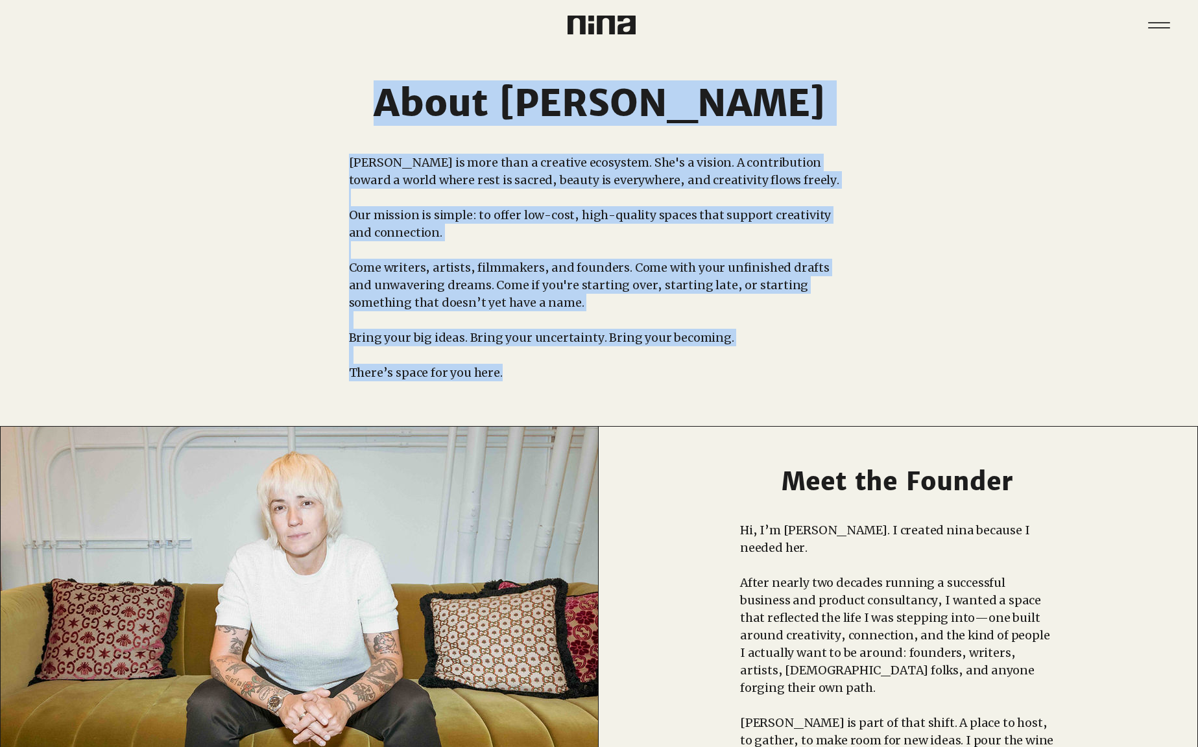
drag, startPoint x: 512, startPoint y: 378, endPoint x: 348, endPoint y: 169, distance: 265.2
click at [348, 169] on section "About [PERSON_NAME] [PERSON_NAME] is more than a creative ecosystem. She's a vi…" at bounding box center [599, 238] width 1198 height 376
click at [345, 172] on div "main content" at bounding box center [599, 237] width 1198 height 376
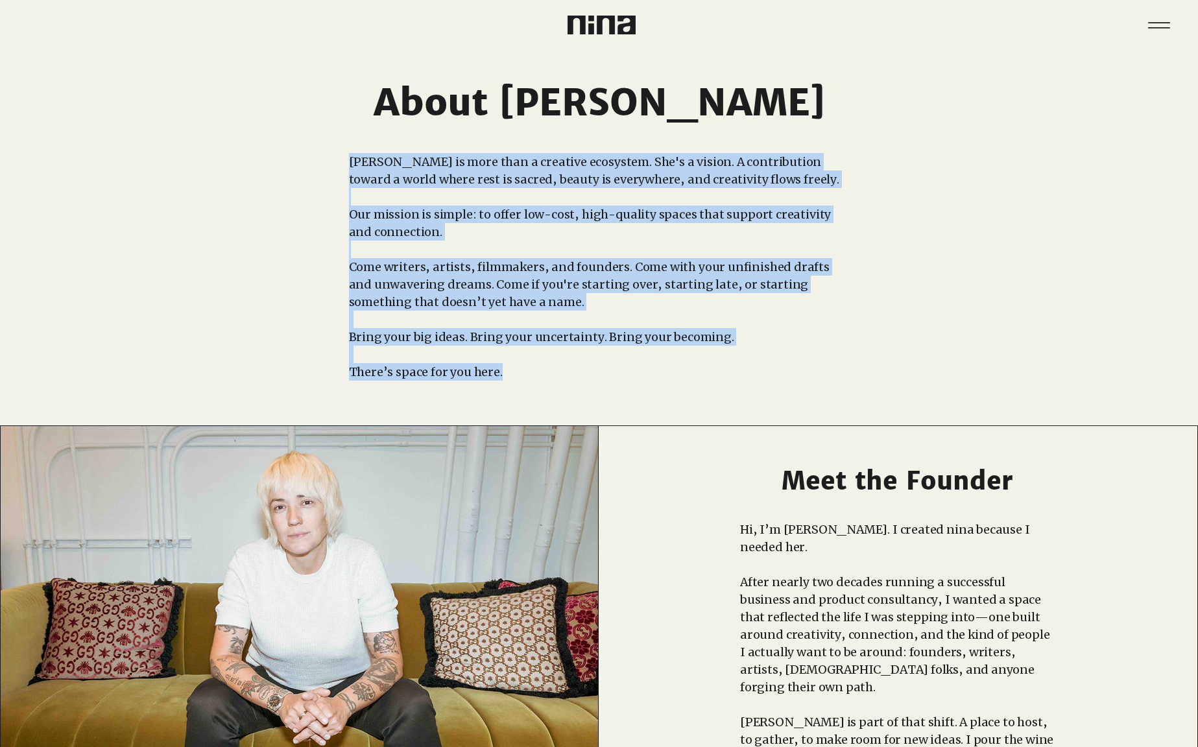
drag, startPoint x: 348, startPoint y: 160, endPoint x: 527, endPoint y: 370, distance: 275.7
click at [527, 370] on div "nina is more than a creative ecosystem. She's a vision. A contribution toward a…" at bounding box center [599, 267] width 500 height 228
copy div "nina is more than a creative ecosystem. She's a vision. A contribution toward a…"
